Goal: Transaction & Acquisition: Purchase product/service

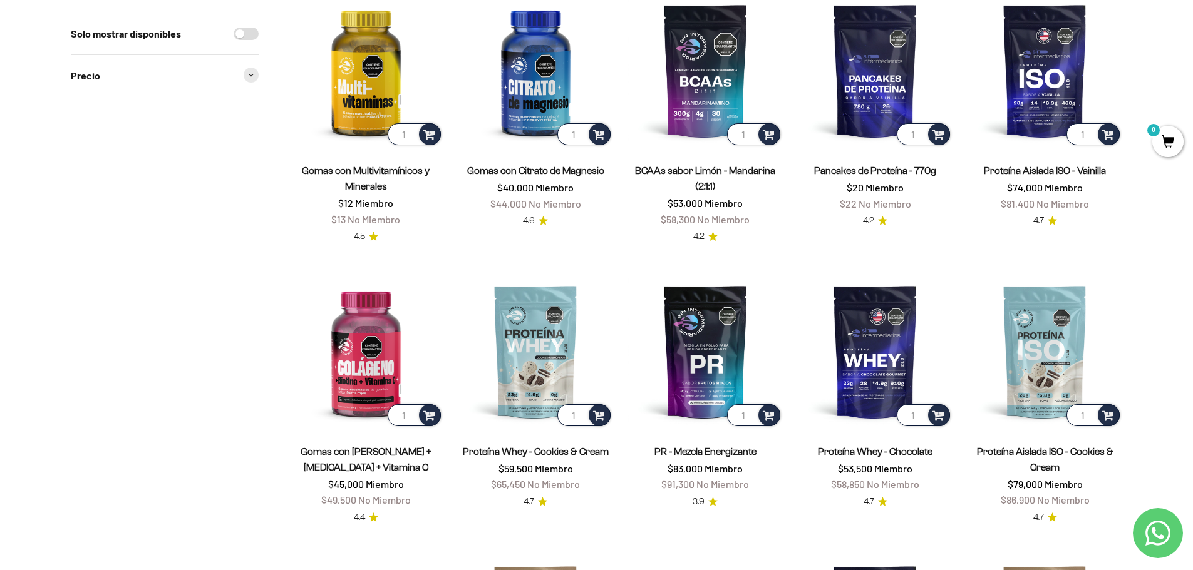
scroll to position [501, 0]
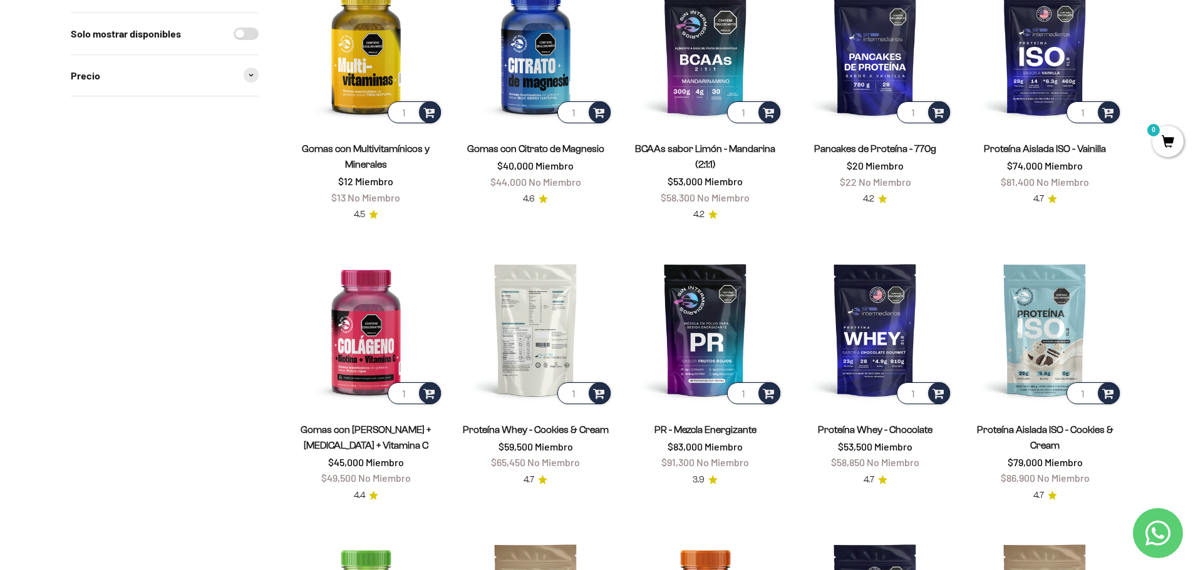
click at [533, 321] on img at bounding box center [535, 329] width 155 height 155
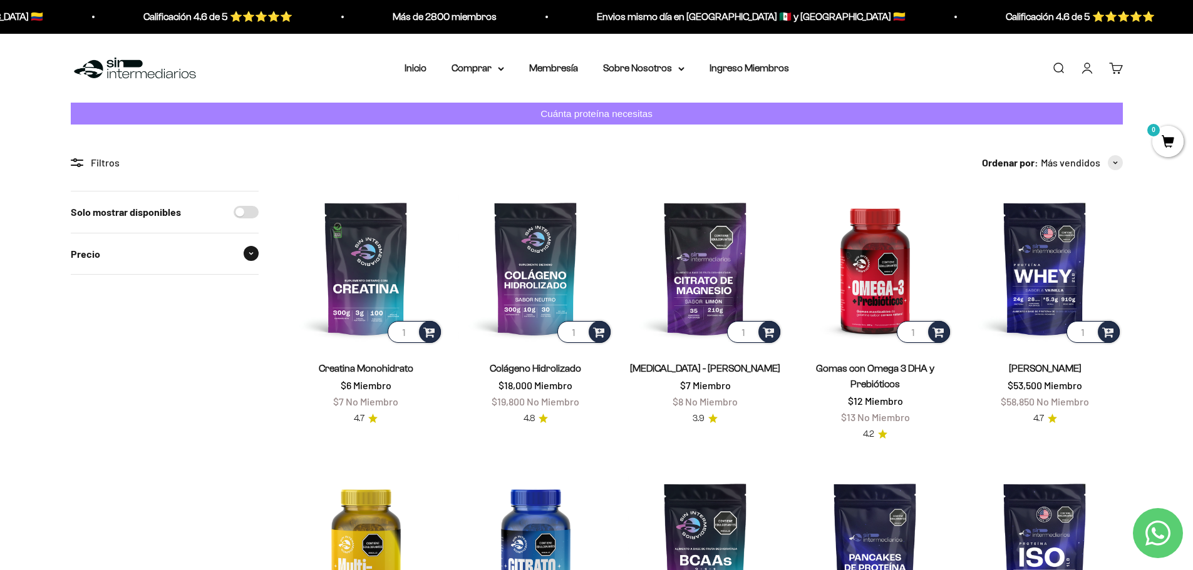
click at [252, 251] on span at bounding box center [251, 253] width 15 height 15
